Goal: Transaction & Acquisition: Purchase product/service

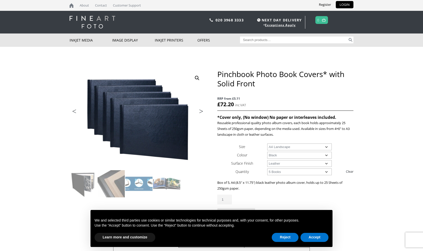
click at [200, 112] on link "Next" at bounding box center [199, 112] width 14 height 5
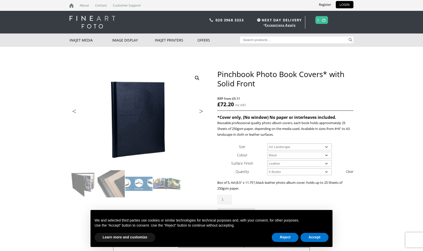
click at [200, 112] on link "Next" at bounding box center [199, 112] width 14 height 5
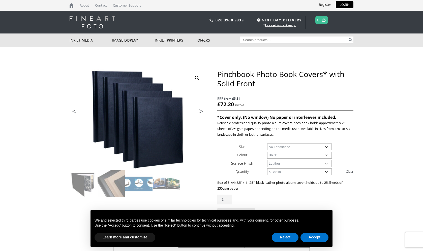
click at [200, 112] on link "Next" at bounding box center [199, 112] width 14 height 5
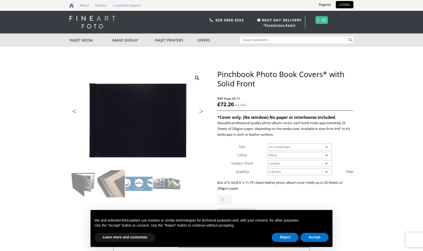
click at [200, 112] on link "Next" at bounding box center [199, 112] width 14 height 5
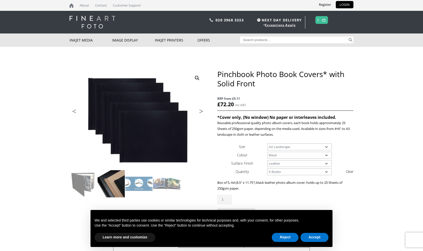
click at [104, 182] on img at bounding box center [111, 183] width 27 height 27
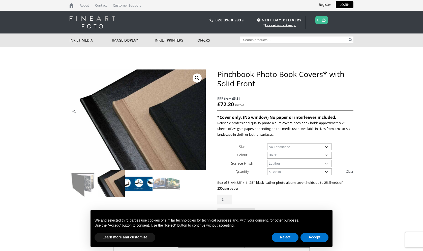
click at [134, 185] on img at bounding box center [138, 183] width 27 height 27
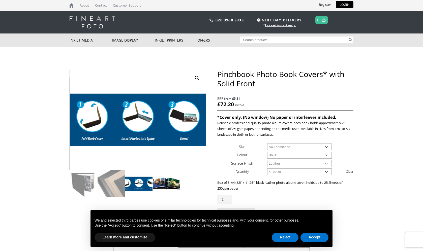
click at [163, 185] on img at bounding box center [166, 183] width 27 height 27
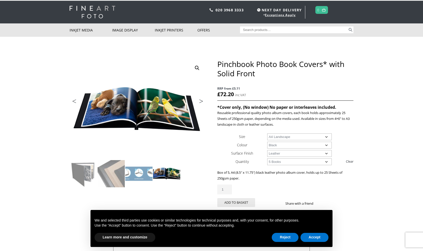
scroll to position [11, 0]
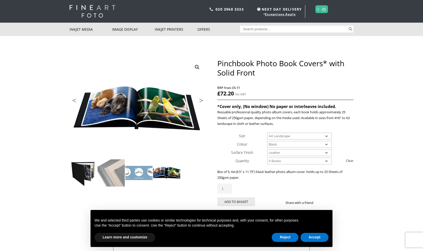
click at [87, 174] on img at bounding box center [83, 173] width 27 height 27
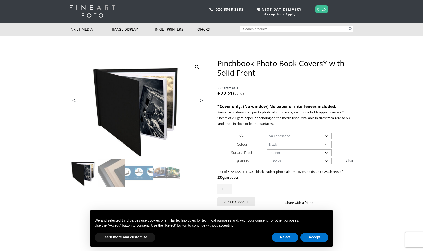
click at [294, 154] on select "Choose an option Leather" at bounding box center [299, 153] width 65 height 7
click at [277, 143] on select "Choose an option Black" at bounding box center [299, 144] width 65 height 7
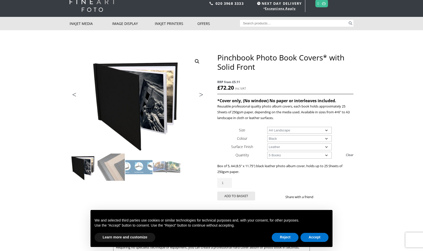
scroll to position [0, 0]
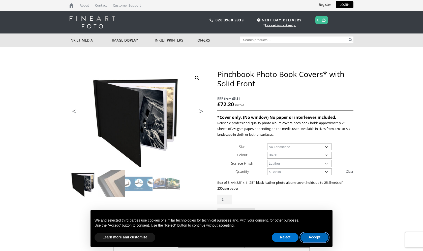
click at [319, 236] on button "Accept" at bounding box center [315, 237] width 28 height 9
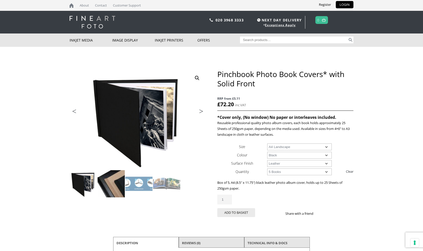
click at [117, 192] on img at bounding box center [111, 183] width 27 height 27
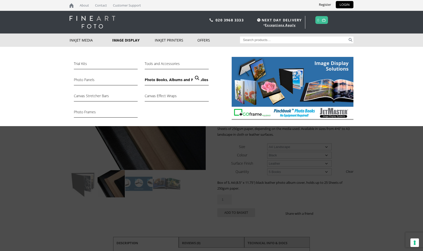
click at [170, 79] on link "Photo Books, Albums and Portfolios" at bounding box center [177, 81] width 64 height 9
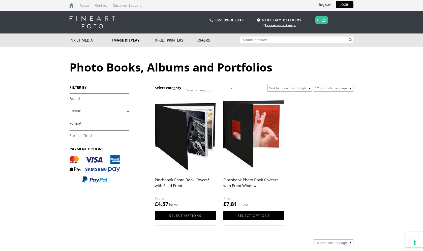
click at [177, 162] on img at bounding box center [185, 134] width 61 height 76
click at [174, 180] on h2 "Pinchbook Photo Book Covers* with Solid Front" at bounding box center [185, 186] width 61 height 20
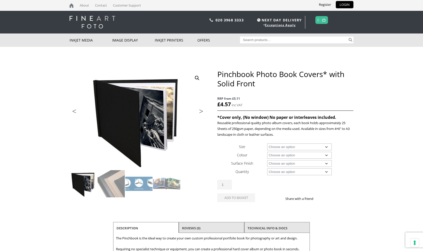
click at [292, 155] on select "Choose an option Black Taupe" at bounding box center [299, 155] width 65 height 7
select select "taupe"
click at [267, 152] on select "Choose an option Black Taupe" at bounding box center [299, 155] width 65 height 7
click at [288, 163] on select "Choose an option Cloth" at bounding box center [299, 163] width 65 height 7
select select "cloth"
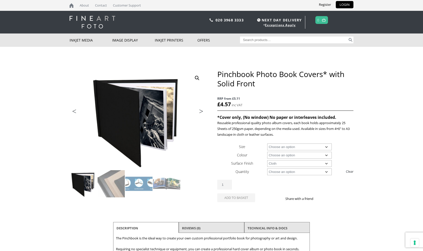
click at [267, 160] on select "Choose an option Cloth" at bounding box center [299, 163] width 65 height 7
click at [293, 148] on select "Choose an option 4" x 6" 5" x 7"" at bounding box center [299, 147] width 65 height 7
select select "5-x-7"
click at [267, 144] on select "Choose an option 4" x 6" 5" x 7"" at bounding box center [299, 147] width 65 height 7
click at [303, 173] on select "Choose an option 1 Book 10 Books" at bounding box center [299, 172] width 65 height 7
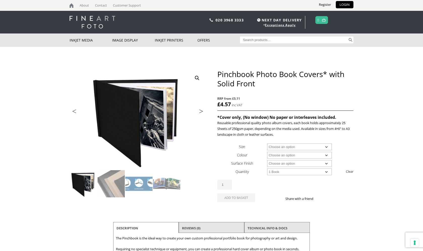
click at [267, 169] on select "Choose an option 1 Book 10 Books" at bounding box center [299, 172] width 65 height 7
select select "1-book"
